Goal: Task Accomplishment & Management: Manage account settings

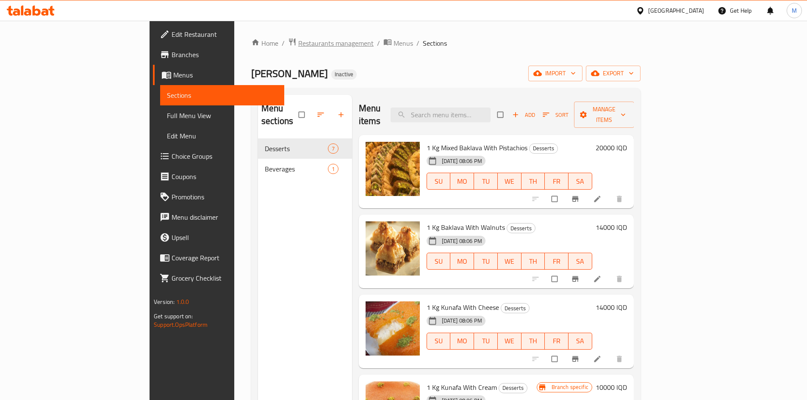
click at [298, 48] on span "Restaurants management" at bounding box center [335, 43] width 75 height 10
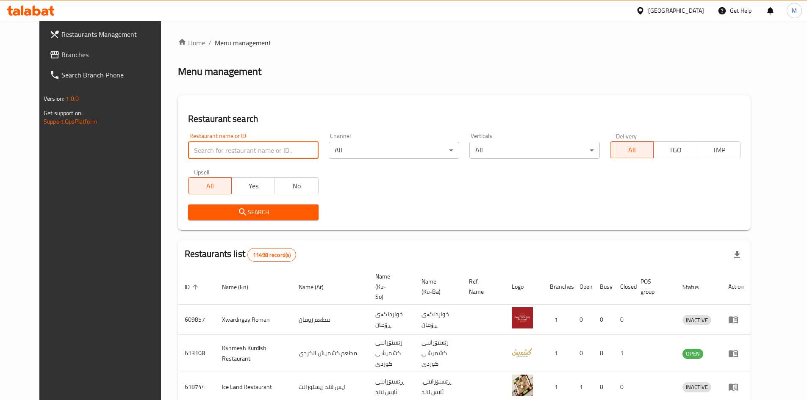
click at [245, 149] on input "search" at bounding box center [253, 150] width 130 height 17
type input "abu farah"
click button "Search" at bounding box center [253, 213] width 130 height 16
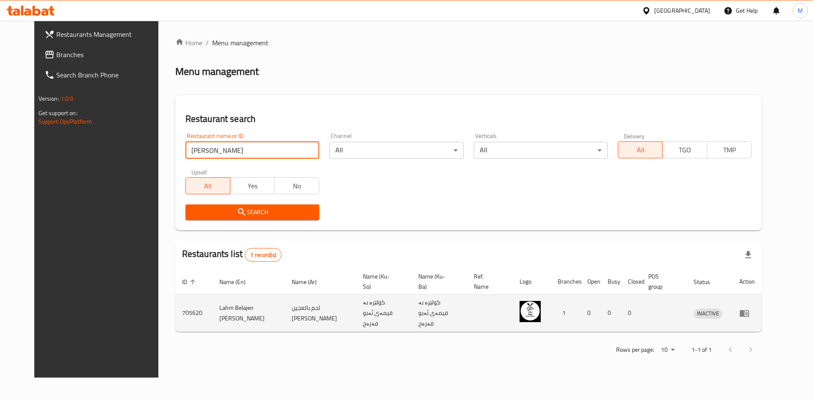
click at [762, 317] on td "enhanced table" at bounding box center [747, 313] width 29 height 37
click at [749, 313] on icon "enhanced table" at bounding box center [744, 313] width 9 height 7
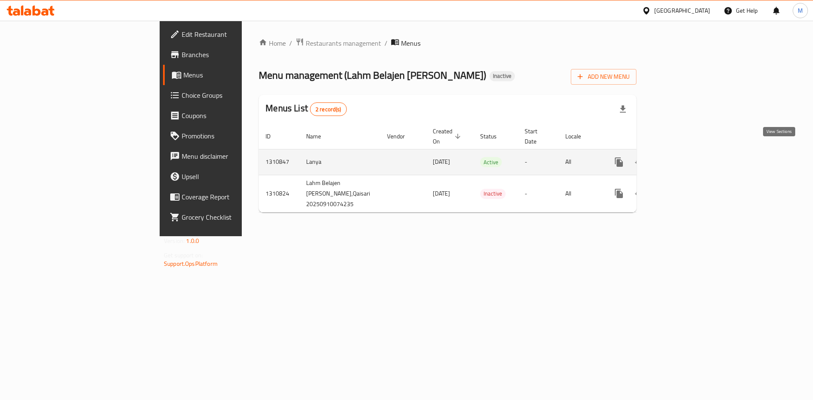
click at [685, 157] on icon "enhanced table" at bounding box center [680, 162] width 10 height 10
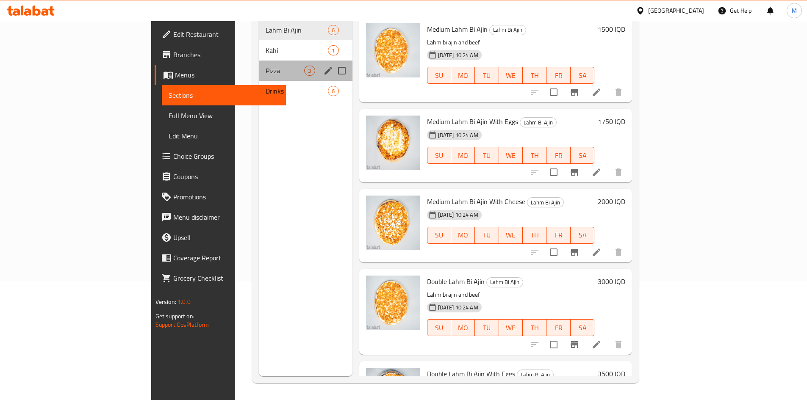
click at [259, 61] on div "Pizza 3" at bounding box center [305, 71] width 93 height 20
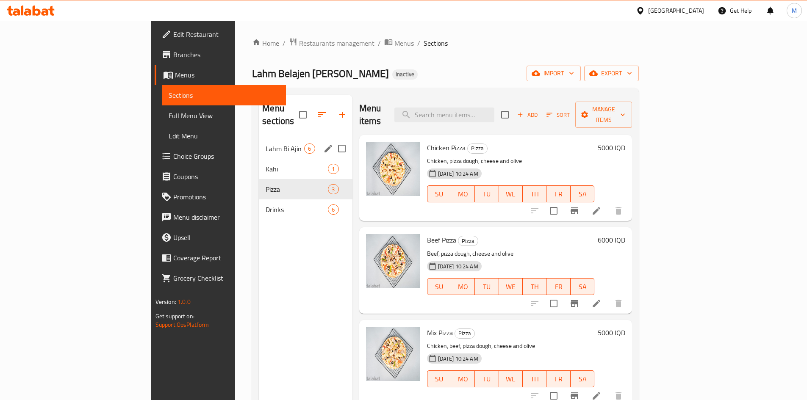
click at [266, 144] on span "Lahm Bi Ajin" at bounding box center [285, 149] width 39 height 10
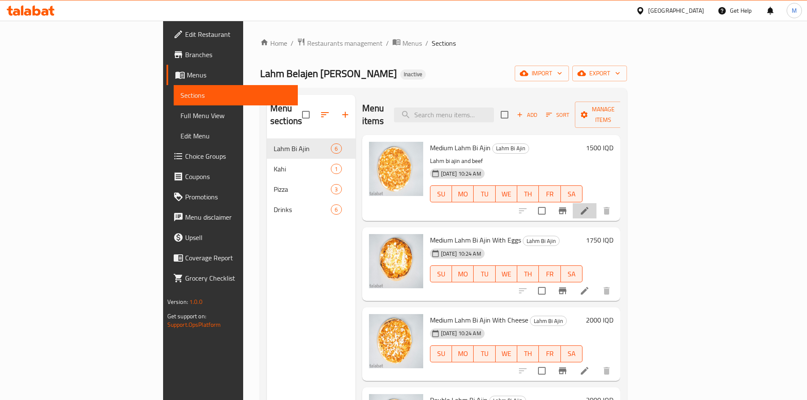
click at [596, 203] on li at bounding box center [585, 210] width 24 height 15
click at [613, 142] on h6 "1500 IQD" at bounding box center [600, 148] width 28 height 12
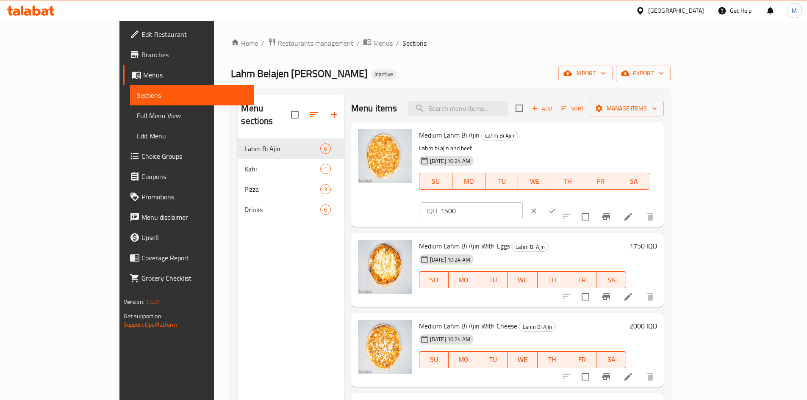
click at [523, 202] on input "1500" at bounding box center [481, 210] width 82 height 17
type input "2000"
click at [556, 209] on icon "ok" at bounding box center [552, 211] width 6 height 5
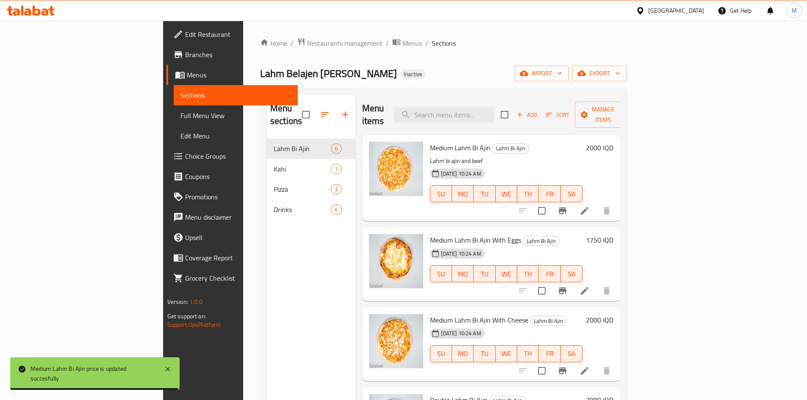
click at [613, 234] on h6 "1750 IQD" at bounding box center [600, 240] width 28 height 12
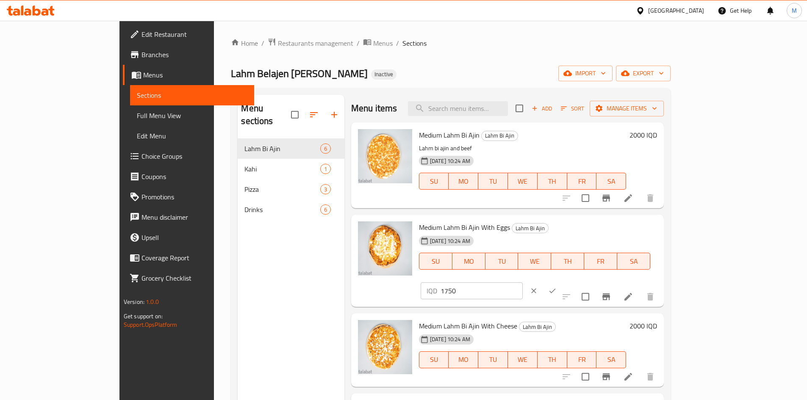
click at [523, 282] on div "IQD 1750 ​" at bounding box center [472, 290] width 102 height 17
click at [523, 282] on input "1750" at bounding box center [481, 290] width 82 height 17
type input "2250"
click at [556, 287] on icon "ok" at bounding box center [552, 291] width 8 height 8
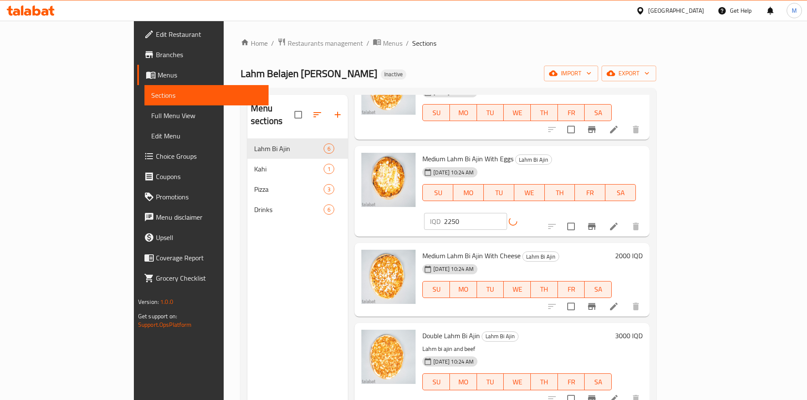
scroll to position [85, 0]
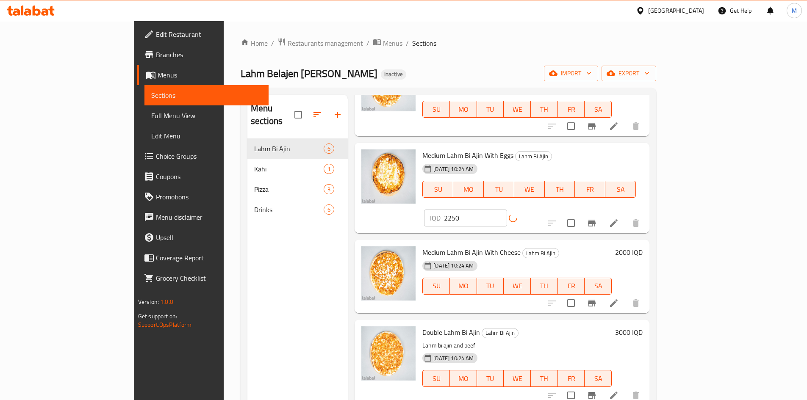
click at [642, 246] on h6 "2000 IQD" at bounding box center [629, 252] width 28 height 12
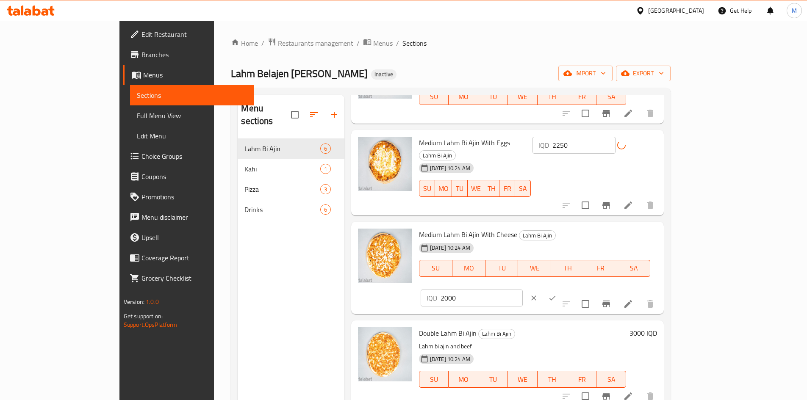
click at [523, 290] on input "2000" at bounding box center [481, 298] width 82 height 17
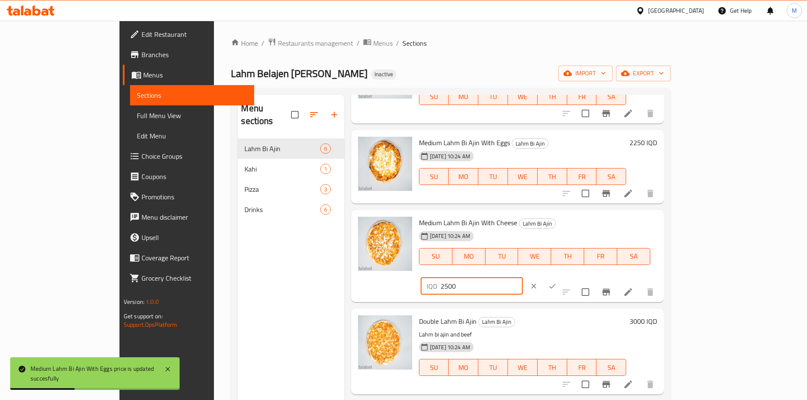
type input "2500"
click at [556, 282] on icon "ok" at bounding box center [552, 286] width 8 height 8
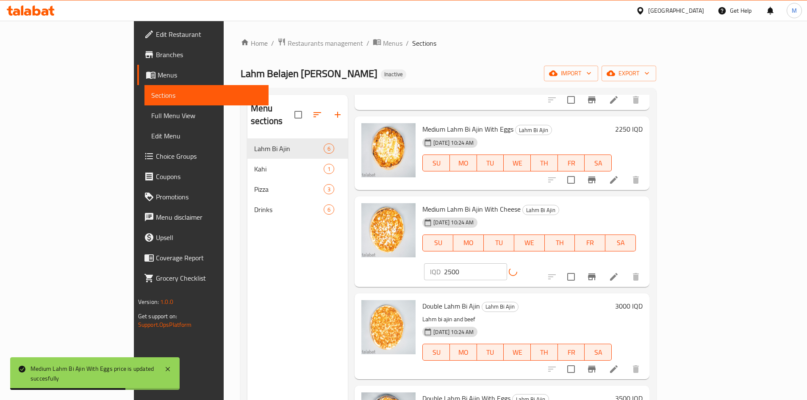
scroll to position [125, 0]
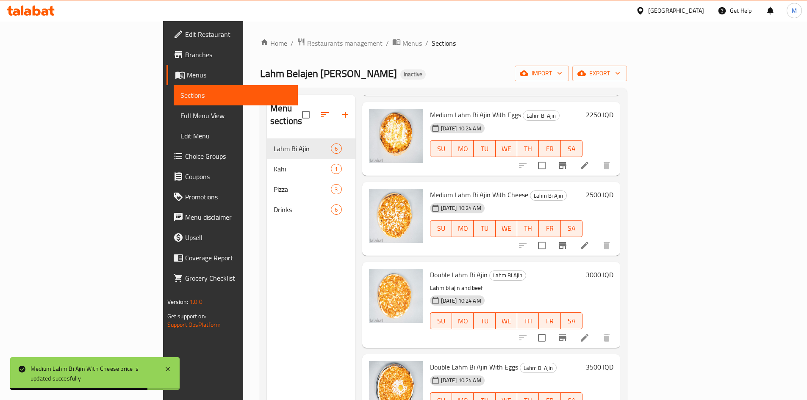
click at [613, 269] on h6 "3000 IQD" at bounding box center [600, 275] width 28 height 12
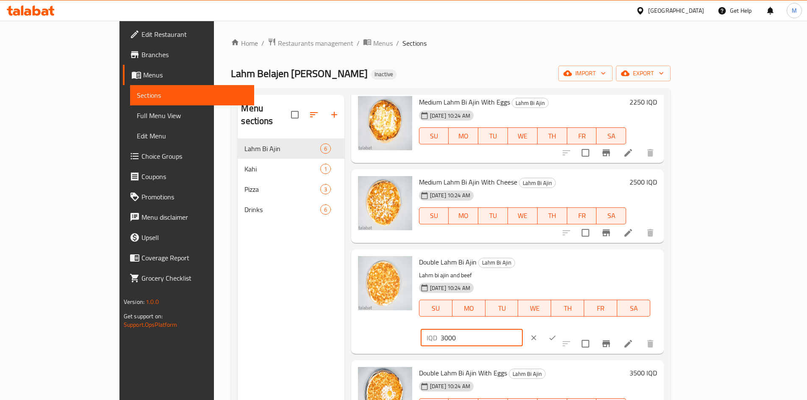
click at [523, 329] on input "3000" at bounding box center [481, 337] width 82 height 17
type input "3500"
click at [556, 334] on icon "ok" at bounding box center [552, 338] width 8 height 8
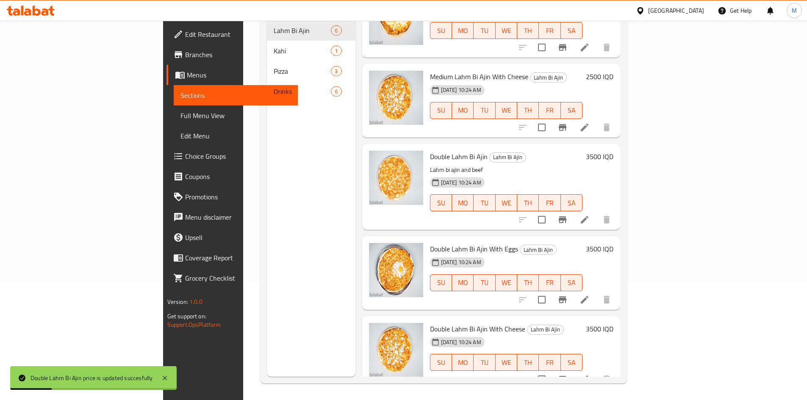
scroll to position [119, 0]
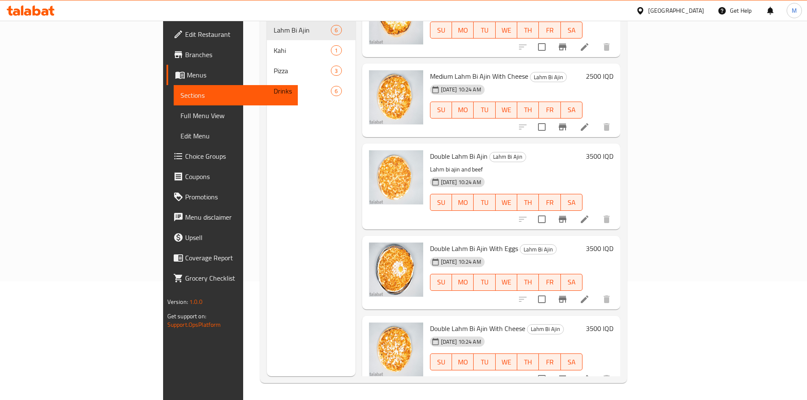
click at [613, 243] on h6 "3500 IQD" at bounding box center [600, 249] width 28 height 12
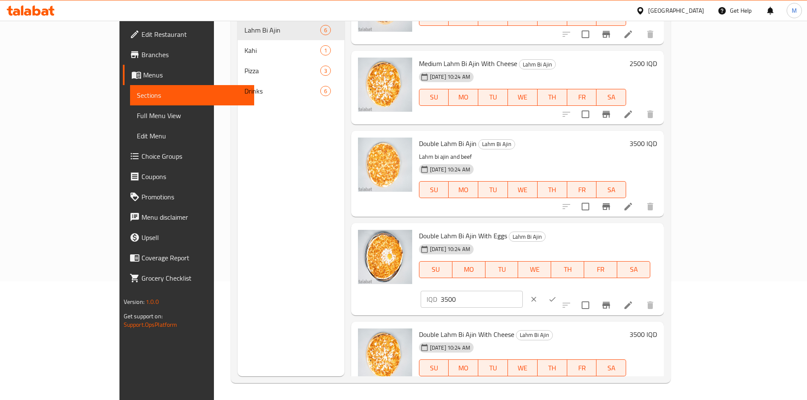
click at [523, 291] on input "3500" at bounding box center [481, 299] width 82 height 17
type input "4000"
click at [556, 295] on icon "ok" at bounding box center [552, 299] width 8 height 8
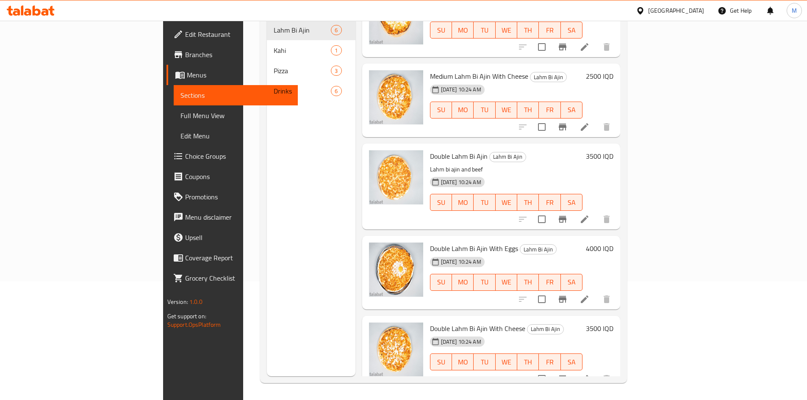
click at [617, 319] on div "Double Lahm Bi Ajin With Cheese Lahm Bi Ajin [DATE] 10:24 AM SU MO TU WE TH FR …" at bounding box center [521, 352] width 191 height 67
click at [613, 323] on h6 "3500 IQD" at bounding box center [600, 329] width 28 height 12
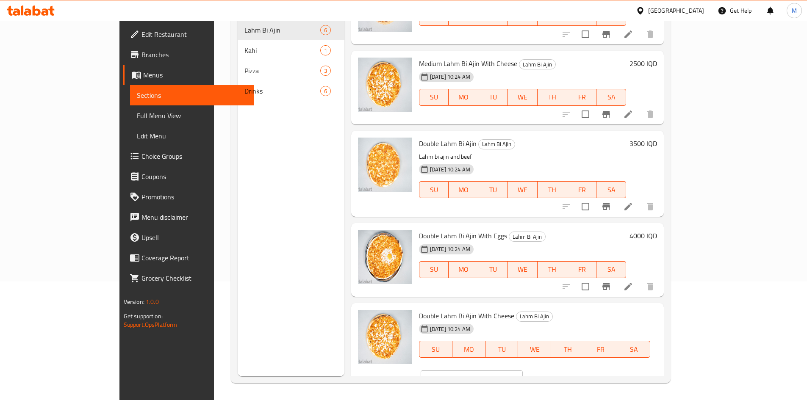
click at [523, 371] on input "3500" at bounding box center [481, 379] width 82 height 17
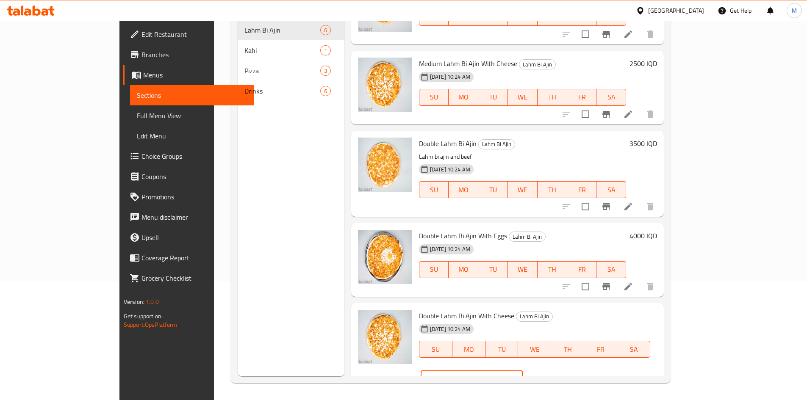
type input "4000"
click at [562, 370] on button "ok" at bounding box center [552, 379] width 19 height 19
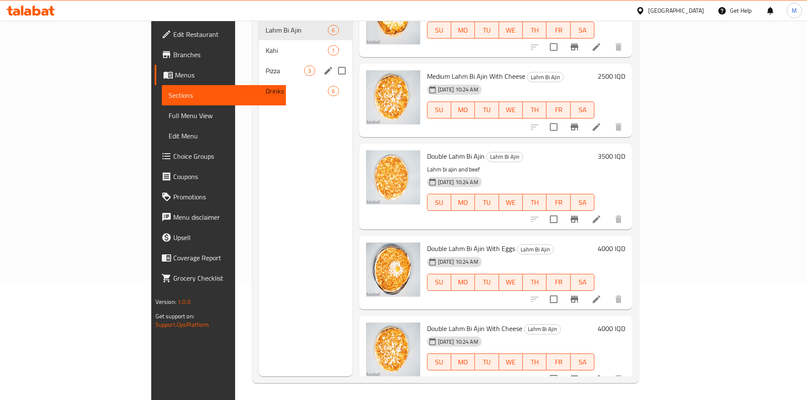
click at [266, 66] on span "Pizza" at bounding box center [285, 71] width 39 height 10
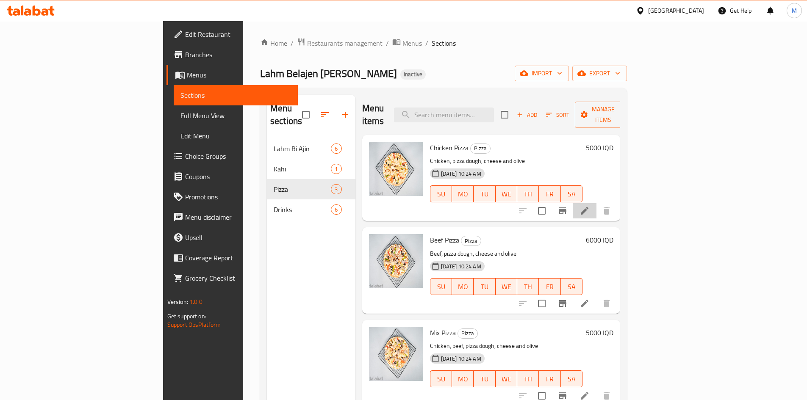
click at [589, 206] on icon at bounding box center [584, 211] width 10 height 10
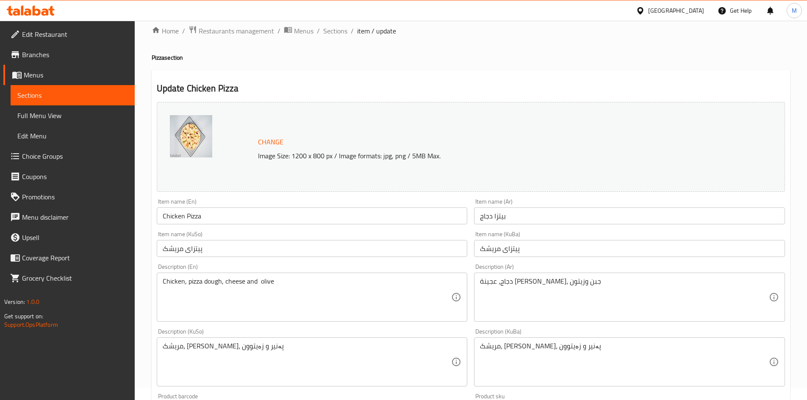
scroll to position [11, 0]
click at [237, 37] on span "Restaurants management" at bounding box center [236, 32] width 75 height 10
